Goal: Navigation & Orientation: Go to known website

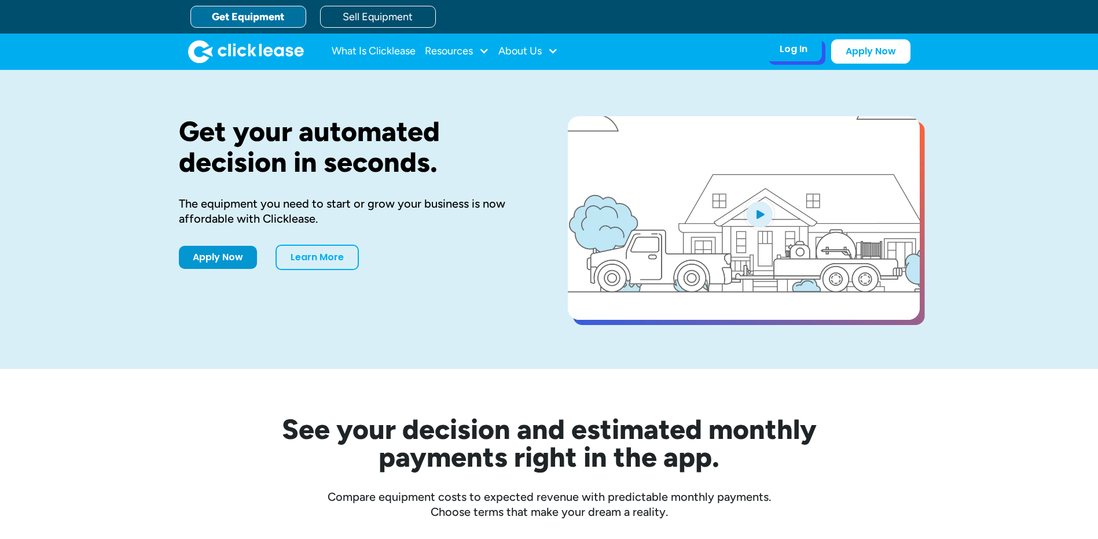
click at [803, 51] on div "Log In" at bounding box center [793, 49] width 28 height 12
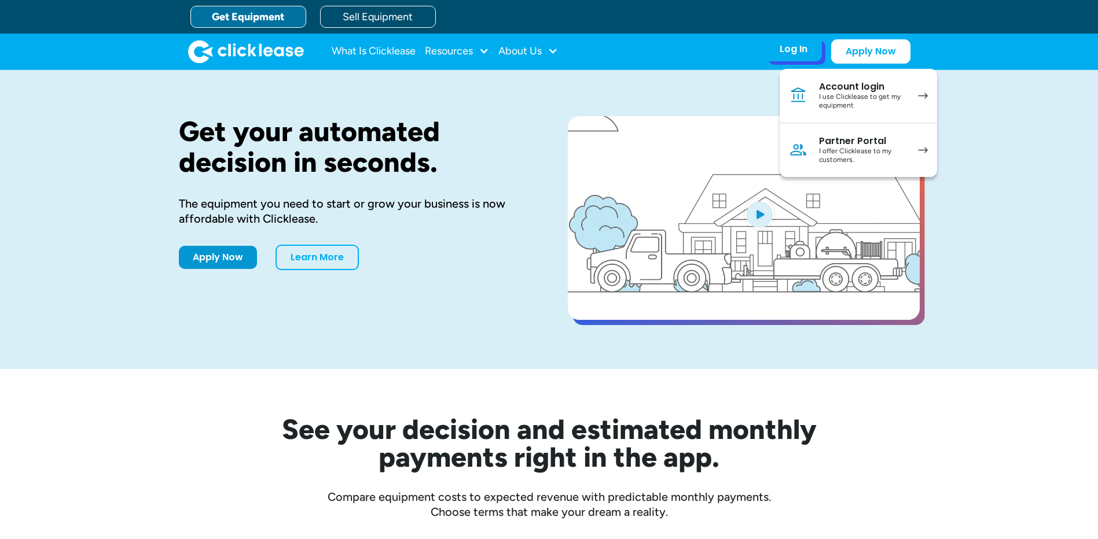
click at [887, 94] on div "I use Clicklease to get my equipment" at bounding box center [862, 102] width 87 height 18
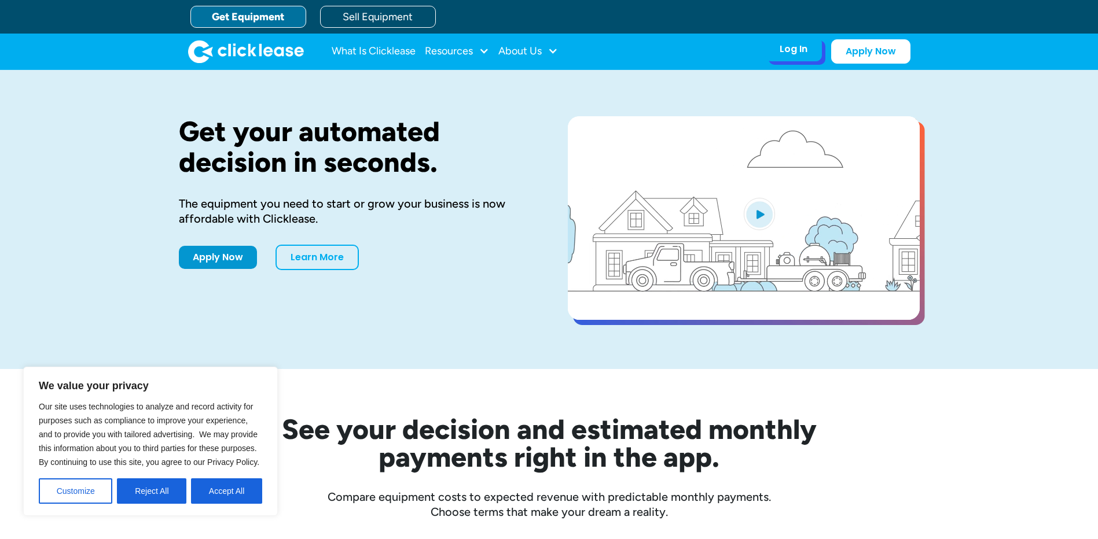
click at [793, 49] on div "Log In" at bounding box center [793, 49] width 28 height 12
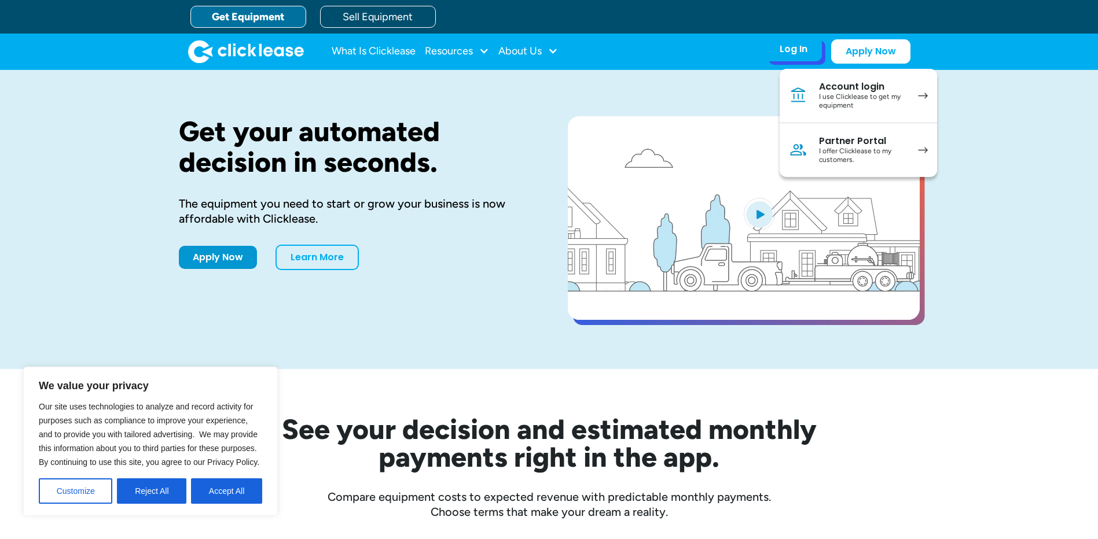
click at [921, 94] on img at bounding box center [923, 96] width 10 height 6
